Goal: Navigation & Orientation: Find specific page/section

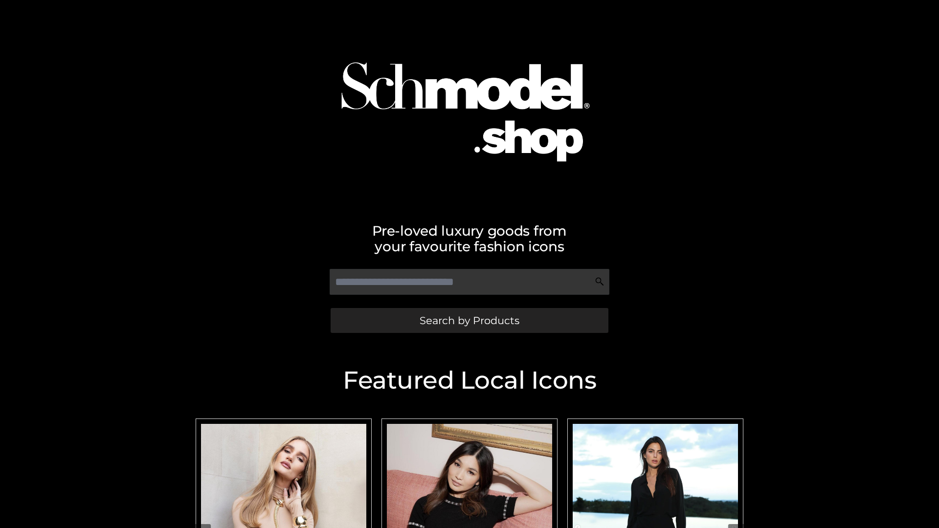
click at [469, 320] on span "Search by Products" at bounding box center [470, 321] width 100 height 10
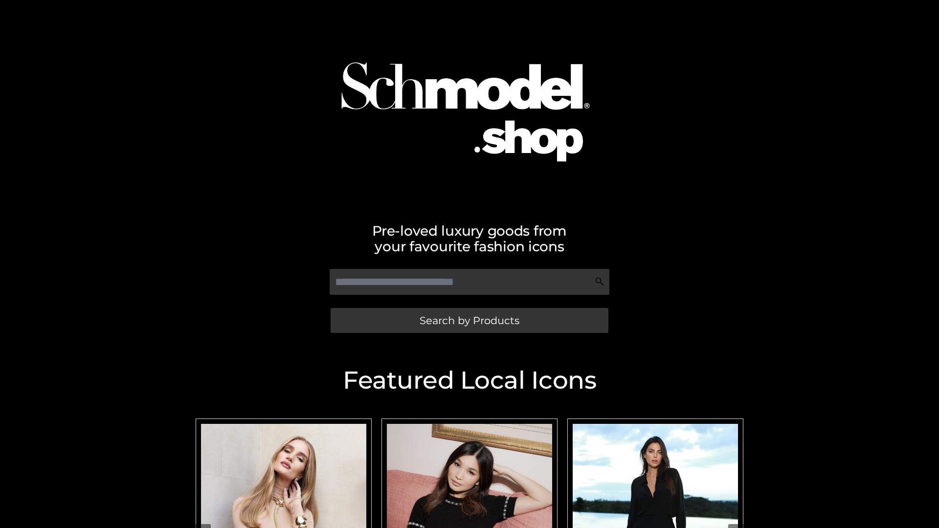
click at [469, 320] on span "Search by Products" at bounding box center [470, 321] width 100 height 10
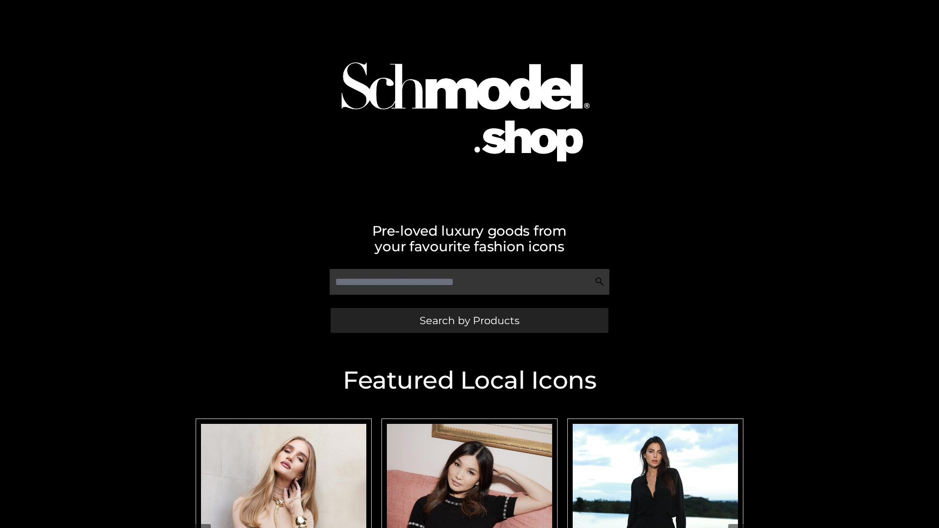
click at [469, 320] on span "Search by Products" at bounding box center [470, 321] width 100 height 10
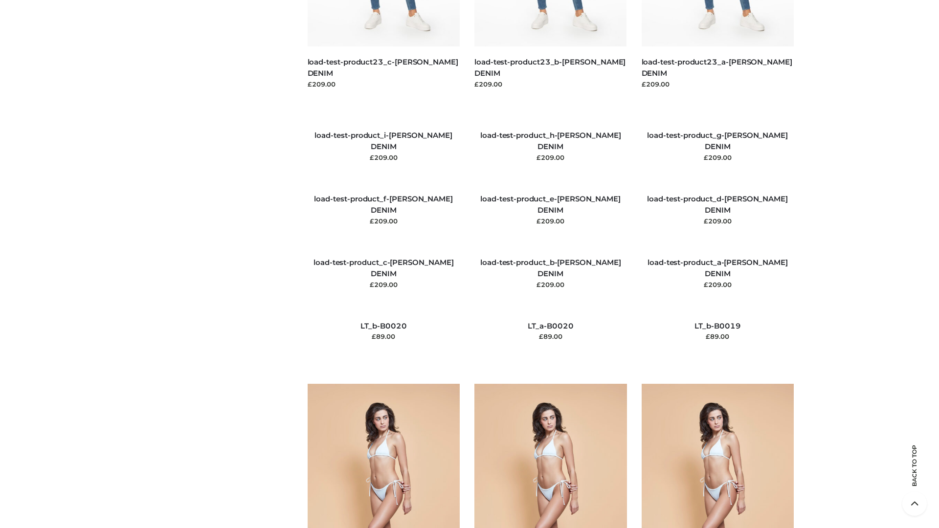
scroll to position [2301, 0]
